Goal: Transaction & Acquisition: Purchase product/service

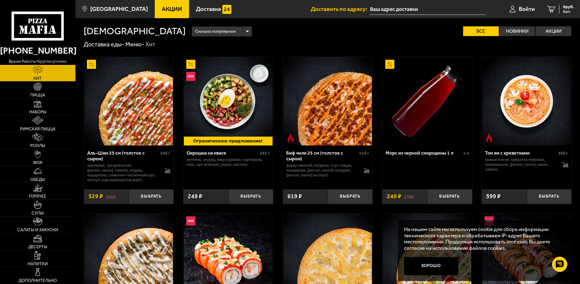
click at [403, 9] on input "text" at bounding box center [428, 9] width 116 height 11
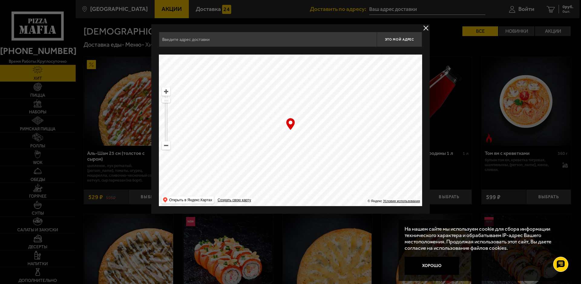
click at [322, 41] on input "text" at bounding box center [268, 39] width 218 height 15
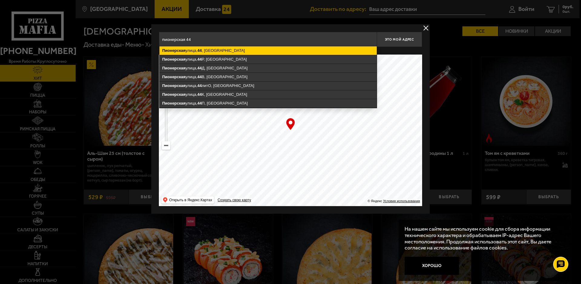
click at [235, 49] on ymaps "[STREET_ADDRESS]" at bounding box center [268, 50] width 217 height 8
type input "[STREET_ADDRESS]"
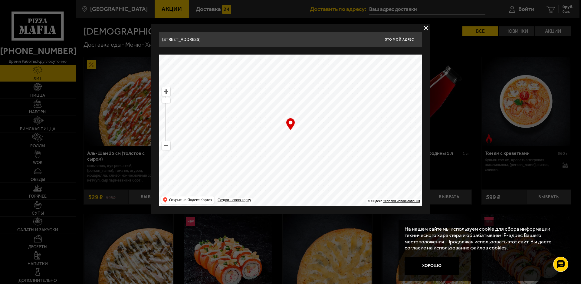
click at [468, 86] on div at bounding box center [290, 142] width 581 height 284
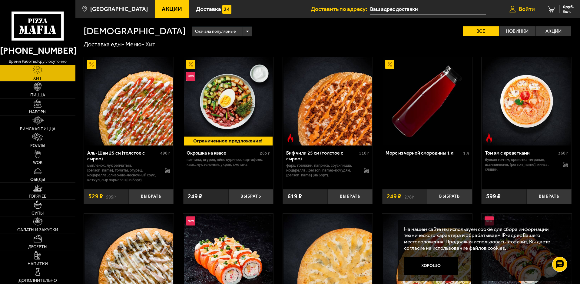
click at [522, 10] on span "Войти" at bounding box center [527, 9] width 16 height 6
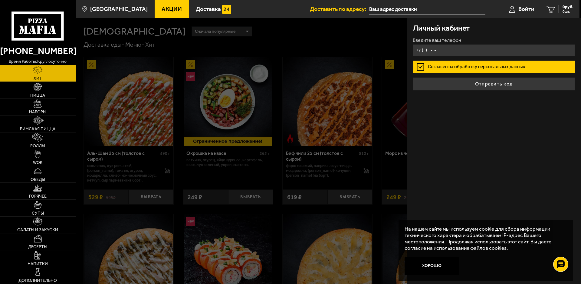
click at [423, 50] on input "+7 ( ) - -" at bounding box center [494, 50] width 162 height 12
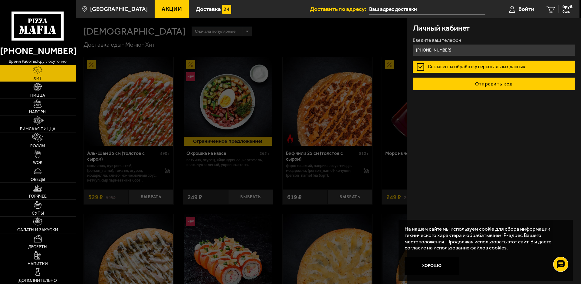
type input "[PHONE_NUMBER]"
click at [463, 80] on button "Отправить код" at bounding box center [494, 83] width 162 height 13
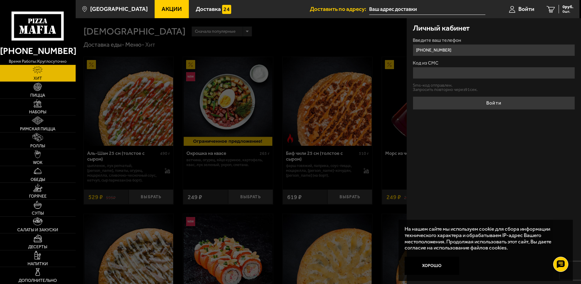
click at [463, 74] on input "Код из СМС" at bounding box center [494, 73] width 162 height 12
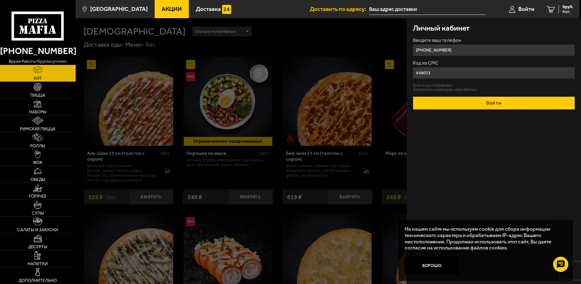
type input "648033"
click at [457, 103] on button "Войти" at bounding box center [494, 102] width 162 height 13
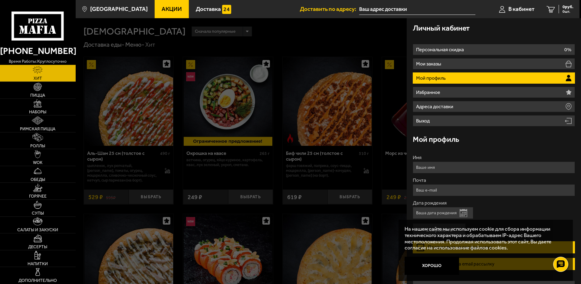
click at [445, 167] on input "Имя" at bounding box center [494, 167] width 162 height 12
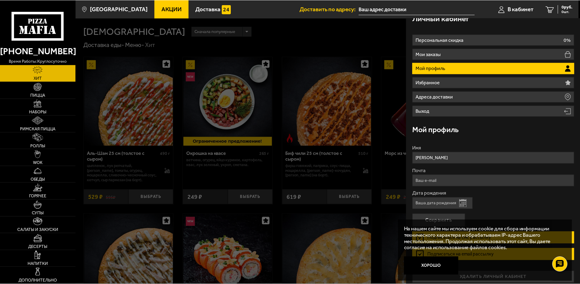
scroll to position [15, 0]
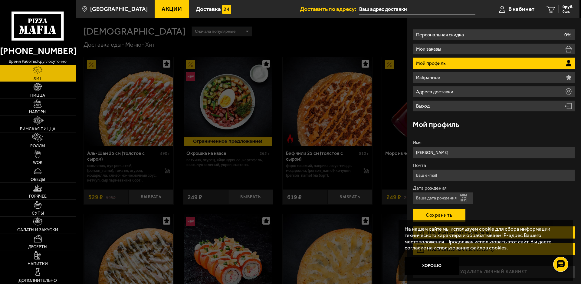
type input "[PERSON_NAME]"
click at [445, 217] on button "Сохранить" at bounding box center [439, 214] width 53 height 13
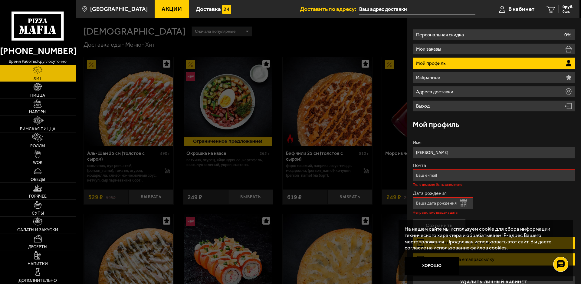
click at [448, 174] on input "Почта" at bounding box center [494, 175] width 162 height 12
click at [431, 173] on input "Почта" at bounding box center [494, 175] width 162 height 12
type input "и"
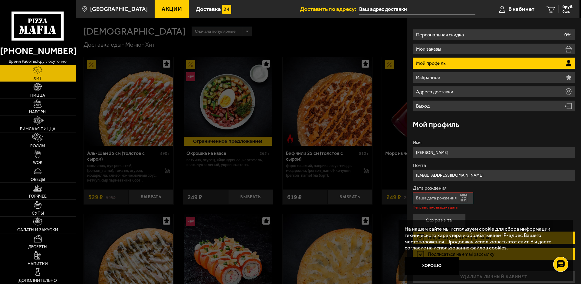
type input "[EMAIL_ADDRESS][DOMAIN_NAME]"
click at [425, 197] on input "Дата рождения" at bounding box center [443, 198] width 61 height 12
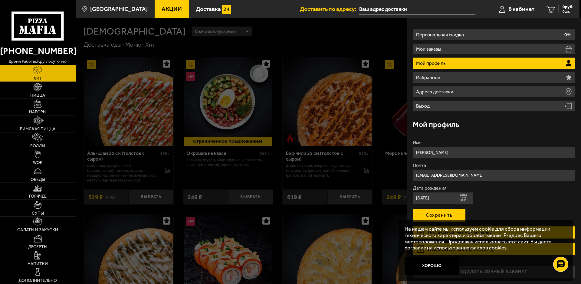
type input "[DATE]"
click at [434, 212] on button "Сохранить" at bounding box center [439, 214] width 53 height 13
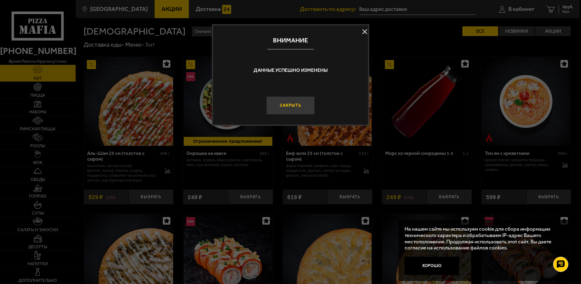
click at [287, 107] on button "Закрыть" at bounding box center [290, 105] width 48 height 18
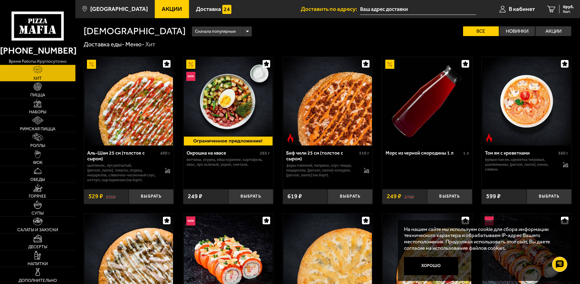
click at [389, 9] on input "text" at bounding box center [418, 9] width 116 height 11
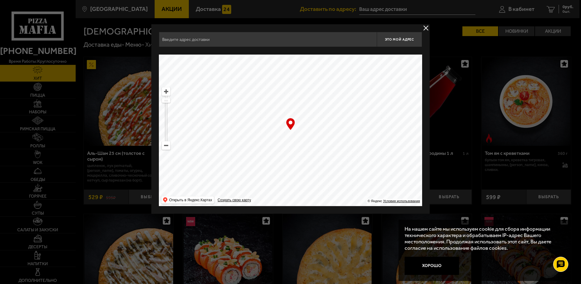
click at [304, 39] on input "text" at bounding box center [268, 39] width 218 height 15
type input "g"
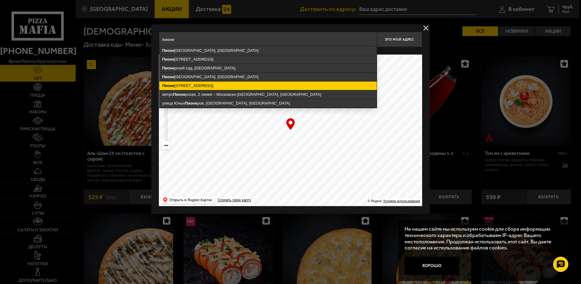
click at [237, 84] on ymaps "[STREET_ADDRESS]" at bounding box center [268, 85] width 217 height 8
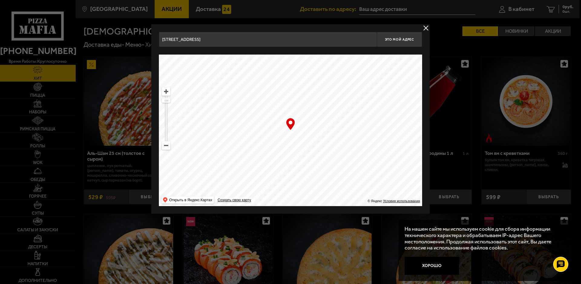
click at [238, 38] on input "[STREET_ADDRESS]" at bounding box center [268, 39] width 218 height 15
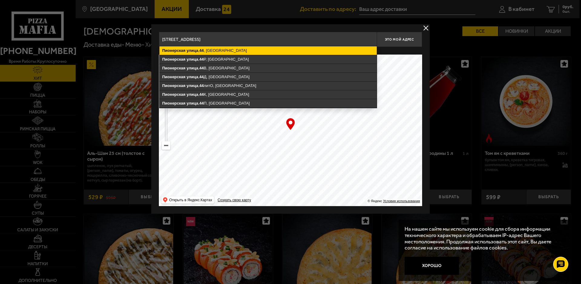
type input "[STREET_ADDRESS]"
click at [257, 51] on ymaps "[STREET_ADDRESS]" at bounding box center [268, 50] width 217 height 8
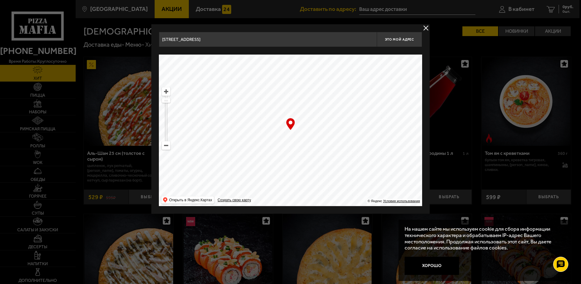
click at [445, 43] on div at bounding box center [290, 142] width 581 height 284
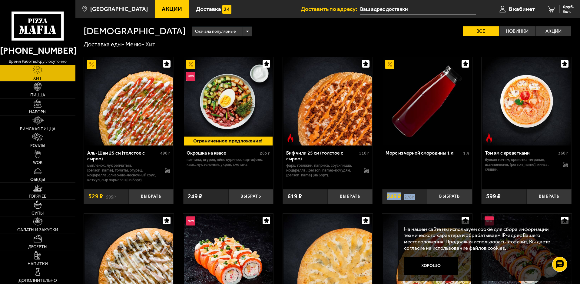
drag, startPoint x: 401, startPoint y: 189, endPoint x: 403, endPoint y: 202, distance: 13.6
click at [403, 202] on div "Морс из черной смородины 1 л 1 л Выбрать 278 ₽ 249 ₽" at bounding box center [427, 174] width 90 height 58
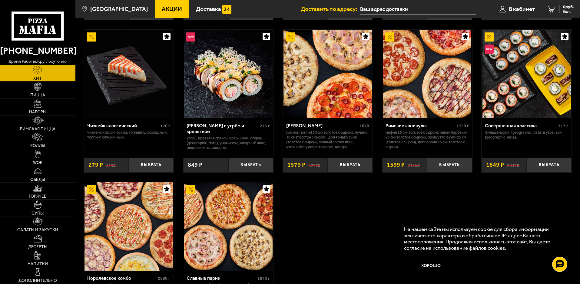
scroll to position [249, 0]
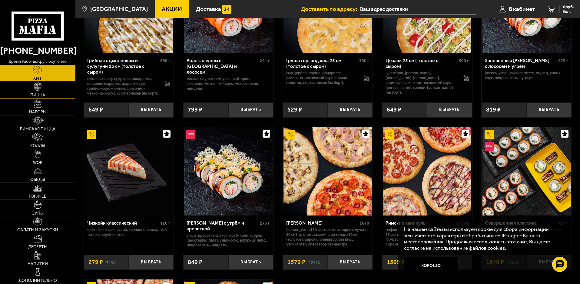
click at [38, 91] on img at bounding box center [38, 86] width 8 height 8
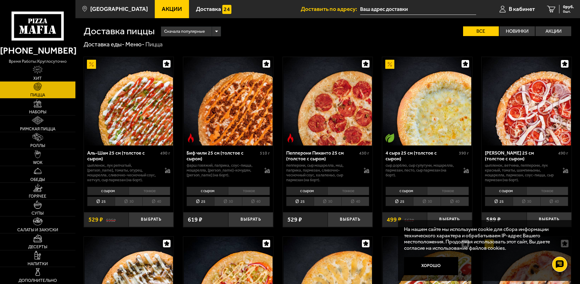
click at [329, 203] on li "30" at bounding box center [328, 200] width 28 height 9
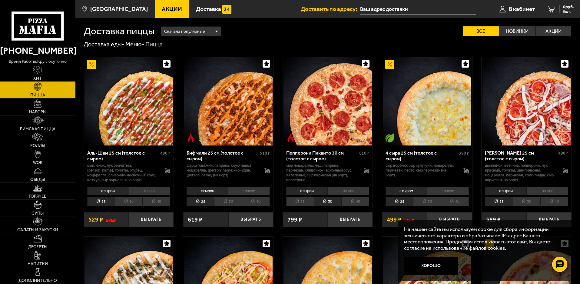
click at [329, 203] on li "30" at bounding box center [328, 200] width 28 height 9
click at [303, 202] on li "25" at bounding box center [300, 200] width 28 height 9
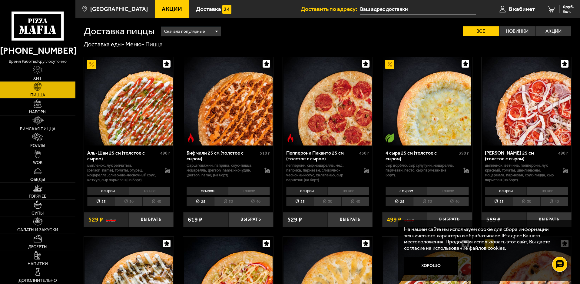
click at [329, 202] on li "30" at bounding box center [328, 200] width 28 height 9
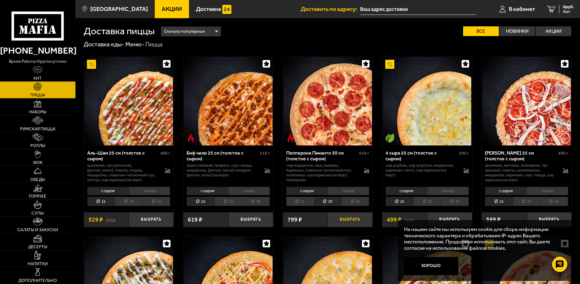
click at [350, 220] on button "Выбрать" at bounding box center [350, 219] width 45 height 15
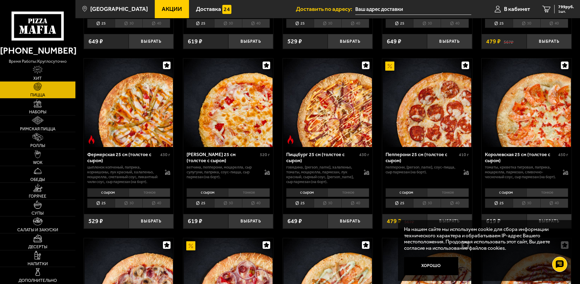
scroll to position [393, 0]
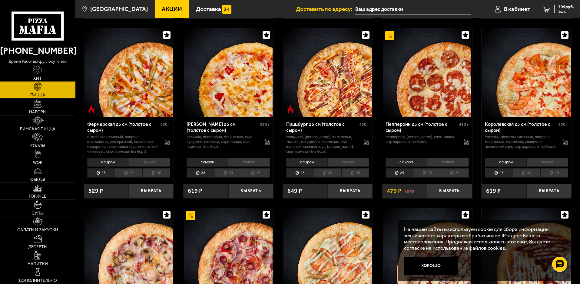
click at [426, 177] on li "30" at bounding box center [427, 172] width 28 height 9
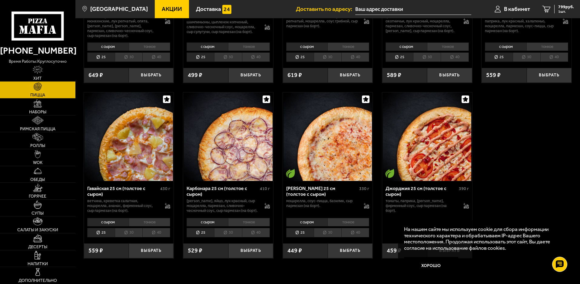
scroll to position [908, 0]
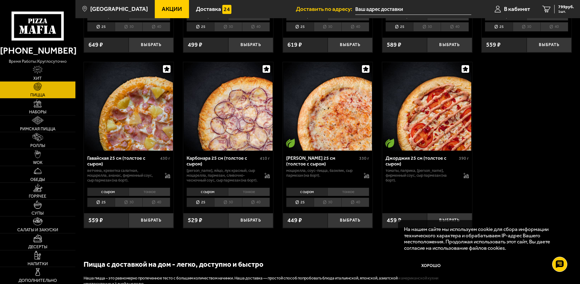
click at [125, 207] on li "30" at bounding box center [129, 201] width 28 height 9
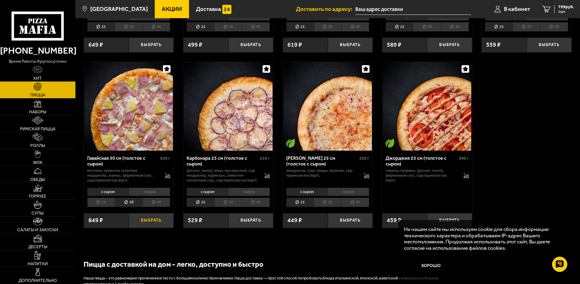
click at [155, 228] on button "Выбрать" at bounding box center [151, 220] width 45 height 15
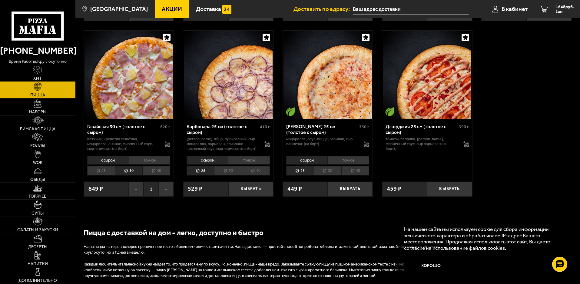
scroll to position [969, 0]
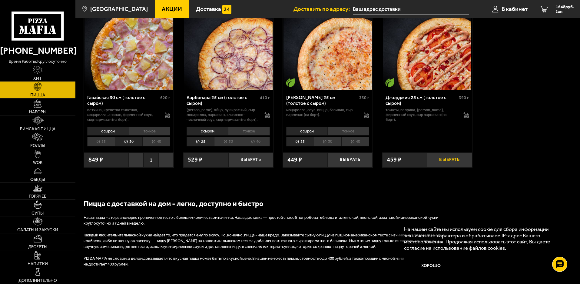
click at [448, 167] on button "Выбрать" at bounding box center [449, 159] width 45 height 15
click at [435, 167] on button "−" at bounding box center [434, 159] width 15 height 15
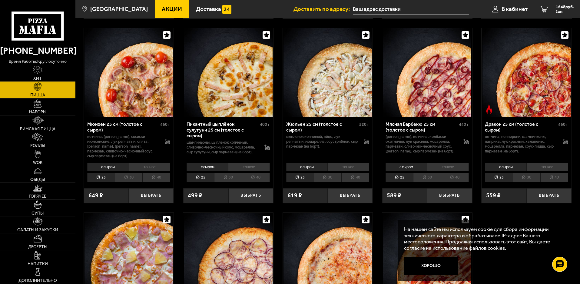
scroll to position [757, 0]
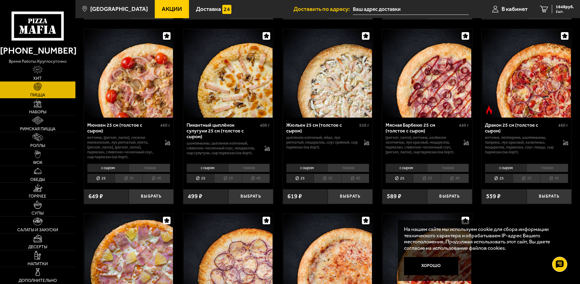
click at [228, 183] on li "30" at bounding box center [228, 177] width 28 height 9
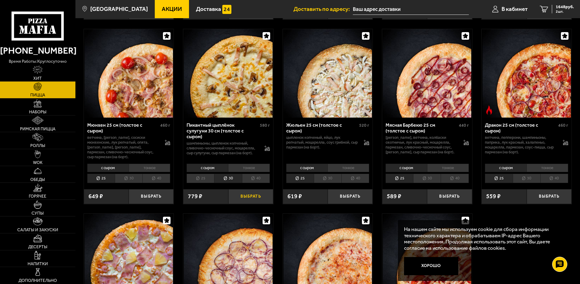
click at [245, 204] on button "Выбрать" at bounding box center [250, 196] width 45 height 15
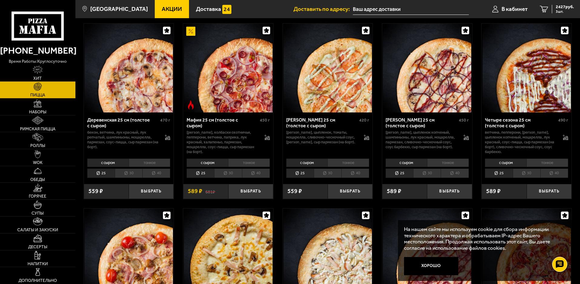
scroll to position [545, 0]
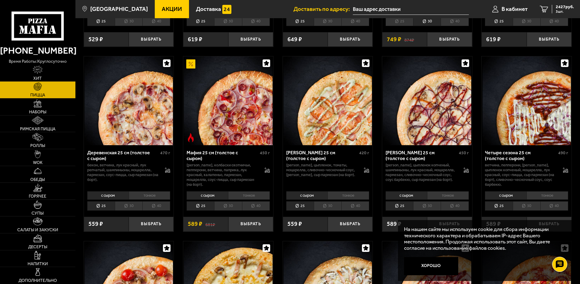
click at [522, 210] on li "30" at bounding box center [526, 205] width 28 height 9
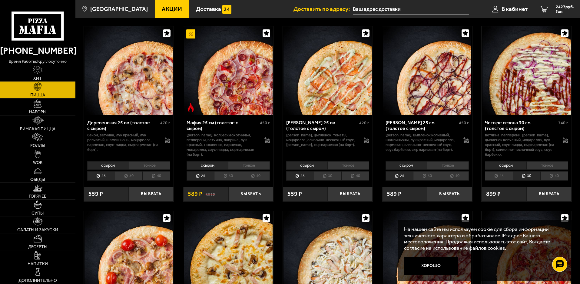
scroll to position [605, 0]
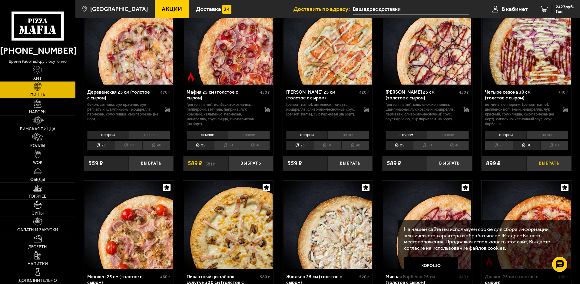
click at [547, 171] on button "Выбрать" at bounding box center [548, 163] width 45 height 15
click at [131, 150] on li "30" at bounding box center [129, 144] width 28 height 9
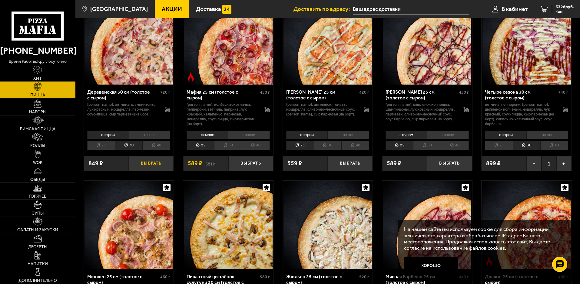
click at [147, 171] on button "Выбрать" at bounding box center [151, 163] width 45 height 15
click at [559, 8] on span "4175 руб." at bounding box center [564, 7] width 18 height 4
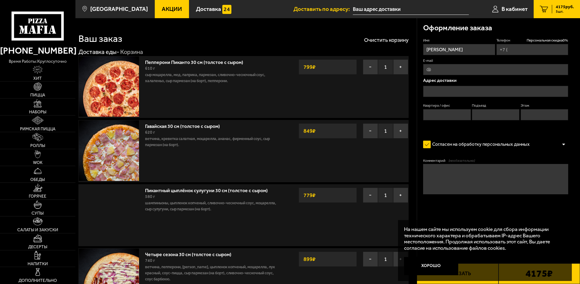
type input "[PHONE_NUMBER]"
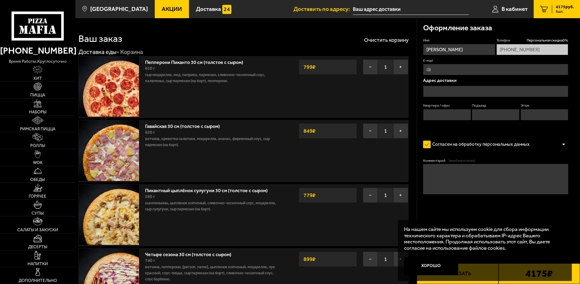
click at [437, 70] on input "E-mail" at bounding box center [495, 69] width 145 height 11
type input "и"
type input "[EMAIL_ADDRESS][DOMAIN_NAME]"
click at [439, 89] on input "text" at bounding box center [495, 91] width 145 height 11
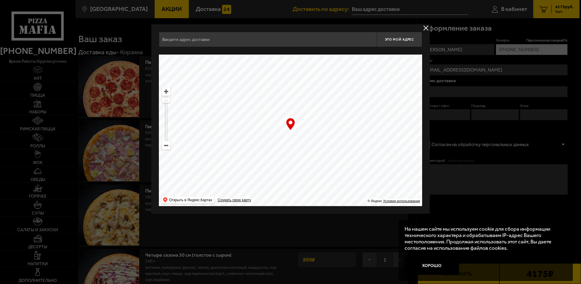
click at [319, 44] on input "text" at bounding box center [268, 39] width 218 height 15
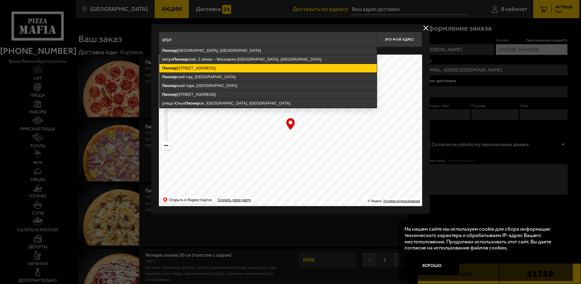
click at [233, 70] on ymaps "[STREET_ADDRESS]" at bounding box center [268, 68] width 217 height 8
type input "[STREET_ADDRESS]"
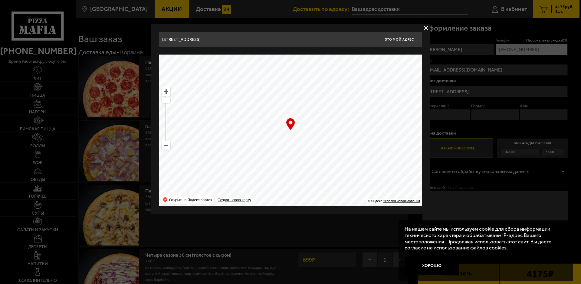
click at [239, 40] on input "[STREET_ADDRESS]" at bounding box center [268, 39] width 218 height 15
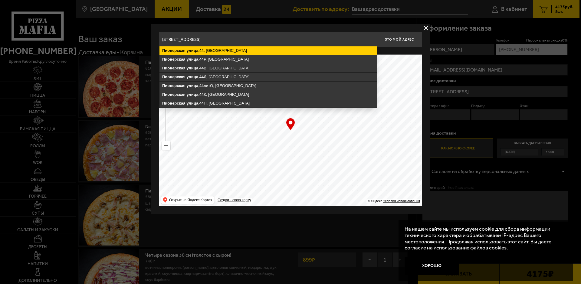
type input "[STREET_ADDRESS]"
click at [217, 51] on ymaps "[STREET_ADDRESS]" at bounding box center [268, 50] width 217 height 8
type input "[STREET_ADDRESS]"
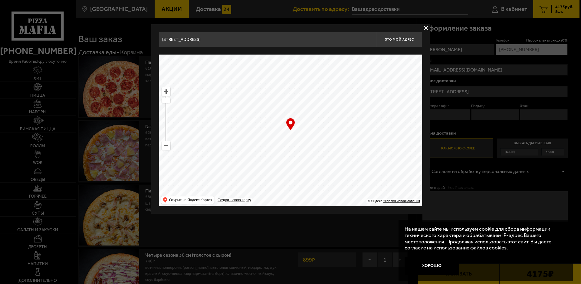
click at [498, 101] on div at bounding box center [290, 142] width 581 height 284
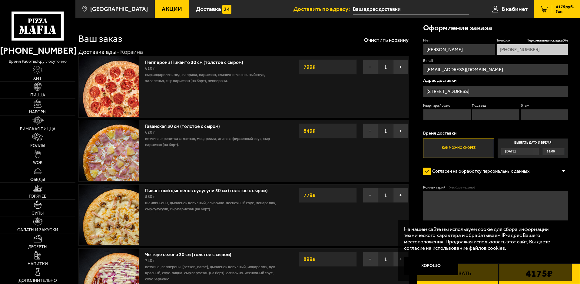
click at [443, 114] on input "Квартира / офис" at bounding box center [447, 114] width 48 height 11
click at [523, 152] on div "[DATE]" at bounding box center [517, 151] width 32 height 7
click at [0, 0] on input "Выбрать дату и время [DATE] 18:00" at bounding box center [0, 0] width 0 height 0
click at [531, 150] on div "[DATE]" at bounding box center [517, 151] width 32 height 7
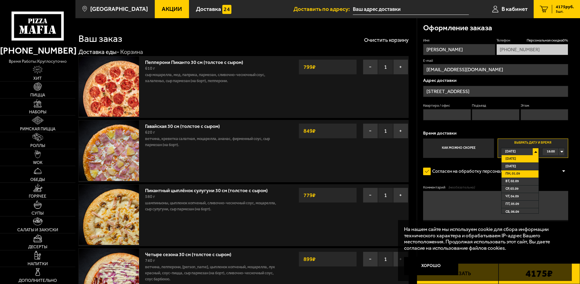
click at [528, 171] on li "пн, 01.09" at bounding box center [519, 174] width 37 height 8
click at [562, 151] on div "00:00" at bounding box center [553, 151] width 22 height 7
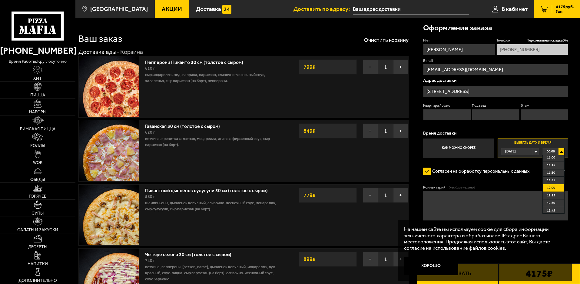
scroll to position [303, 0]
click at [552, 160] on span "10:00" at bounding box center [551, 157] width 8 height 7
click at [533, 153] on div "[DATE]" at bounding box center [517, 151] width 32 height 7
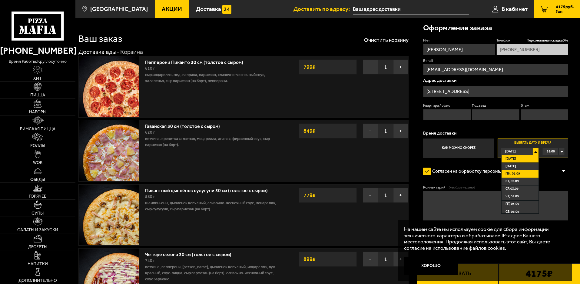
click at [526, 174] on li "пн, 01.09" at bounding box center [519, 174] width 37 height 8
click at [561, 152] on div "00:00" at bounding box center [553, 151] width 22 height 7
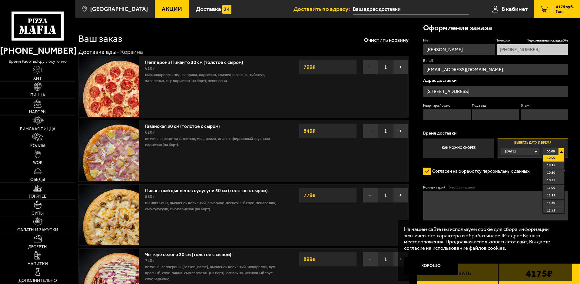
click at [553, 161] on span "10:00" at bounding box center [551, 157] width 8 height 7
click at [533, 151] on div "[DATE]" at bounding box center [517, 151] width 32 height 7
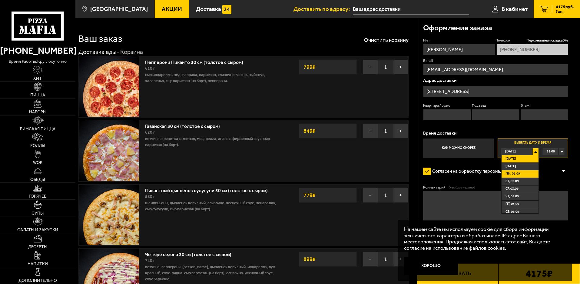
click at [520, 173] on li "пн, 01.09" at bounding box center [519, 174] width 37 height 8
click at [533, 151] on div "[DATE]" at bounding box center [517, 151] width 32 height 7
click at [533, 150] on div "[DATE]" at bounding box center [517, 151] width 32 height 7
click at [520, 167] on li "[DATE]" at bounding box center [519, 167] width 37 height 8
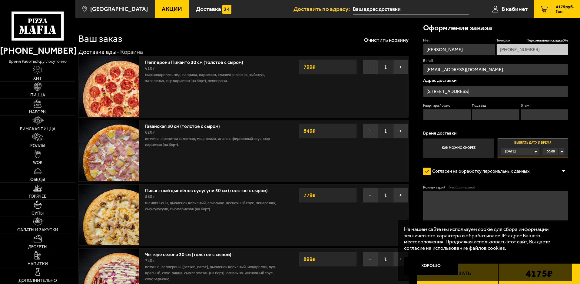
click at [560, 150] on div "00:00" at bounding box center [553, 151] width 22 height 7
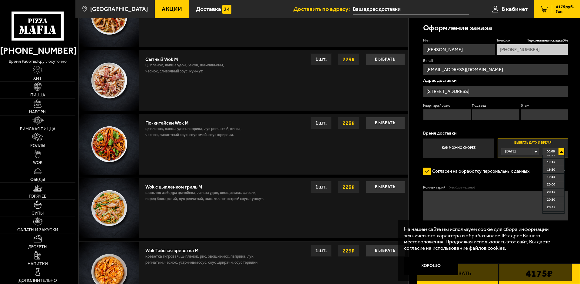
scroll to position [608, 0]
click at [552, 186] on span "21:00" at bounding box center [551, 184] width 8 height 7
click at [533, 152] on div "[DATE]" at bounding box center [517, 151] width 32 height 7
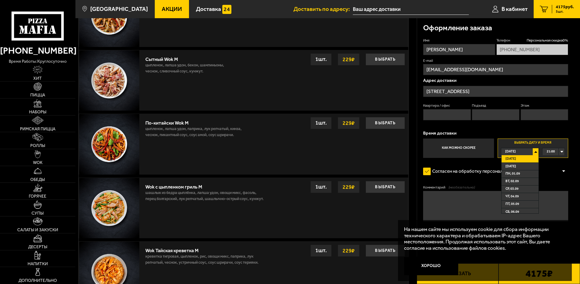
click at [527, 166] on li "[DATE]" at bounding box center [519, 167] width 37 height 8
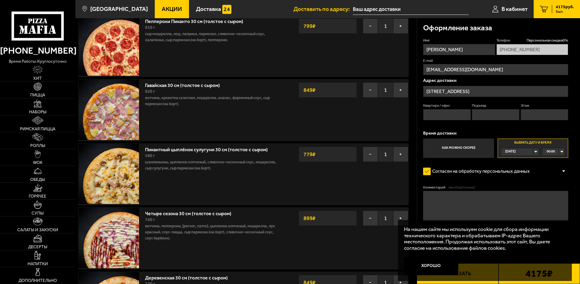
scroll to position [30, 0]
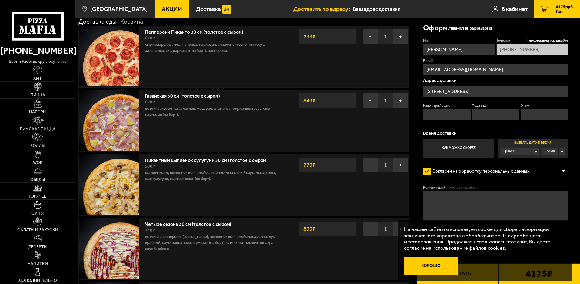
click at [431, 265] on button "Хорошо" at bounding box center [431, 266] width 54 height 18
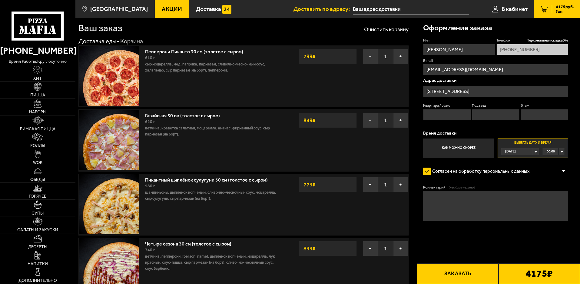
scroll to position [0, 0]
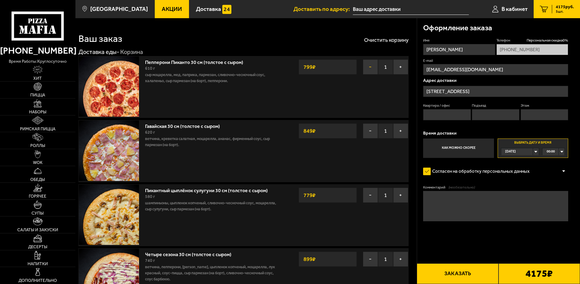
click at [371, 66] on button "−" at bounding box center [370, 66] width 15 height 15
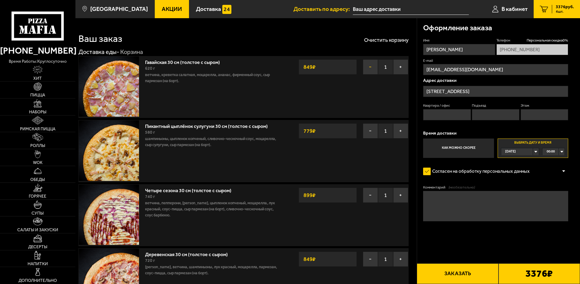
click at [369, 67] on button "−" at bounding box center [370, 66] width 15 height 15
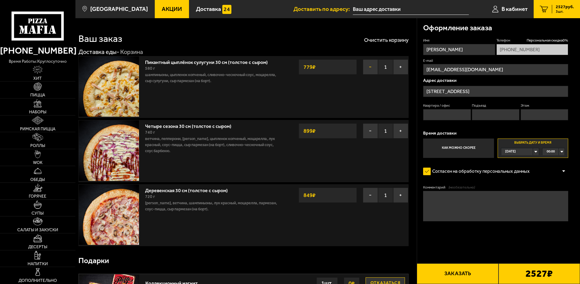
click at [369, 66] on button "−" at bounding box center [370, 66] width 15 height 15
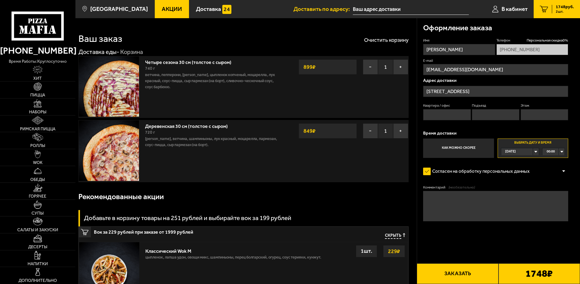
click at [369, 66] on button "−" at bounding box center [370, 66] width 15 height 15
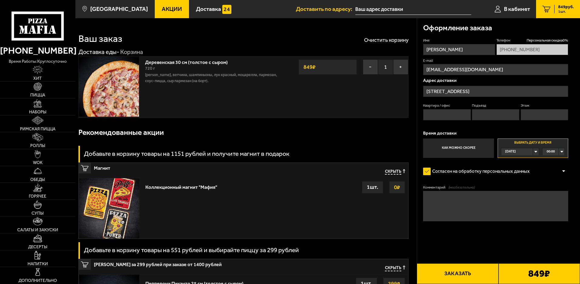
click at [369, 66] on button "−" at bounding box center [370, 66] width 15 height 15
